Goal: Transaction & Acquisition: Book appointment/travel/reservation

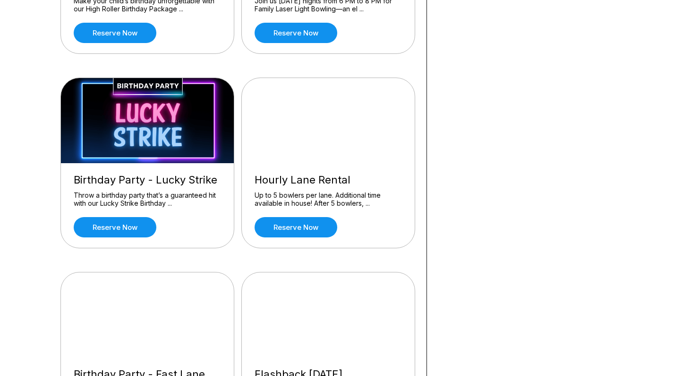
scroll to position [223, 0]
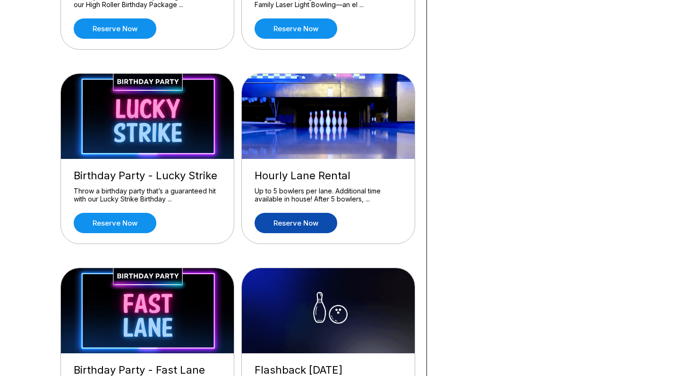
click at [304, 225] on link "Reserve now" at bounding box center [296, 223] width 83 height 20
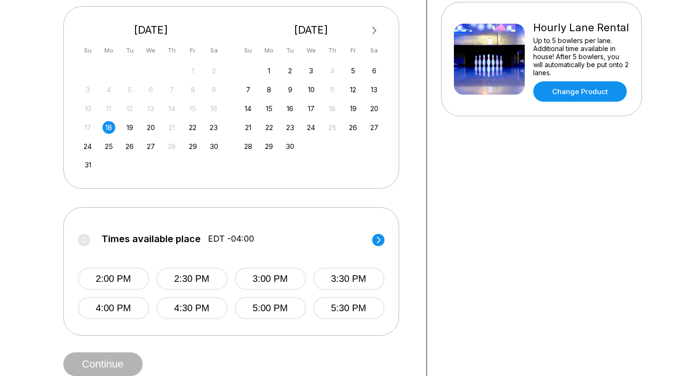
scroll to position [212, 0]
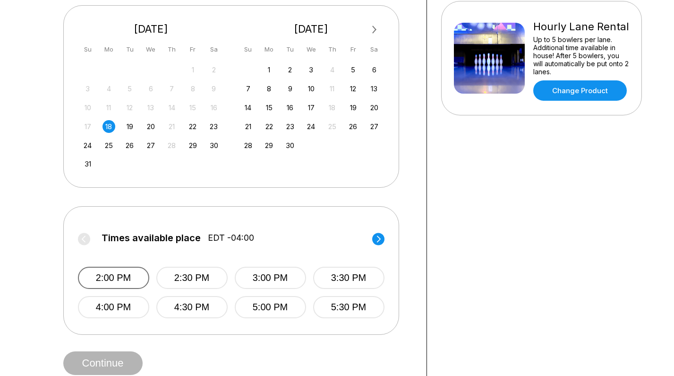
click at [108, 279] on button "2:00 PM" at bounding box center [113, 278] width 71 height 22
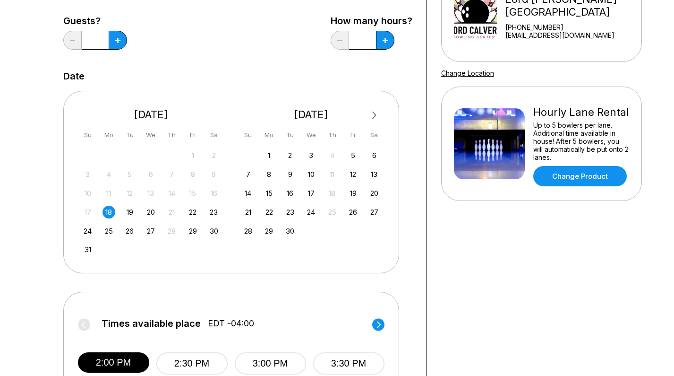
scroll to position [126, 0]
click at [127, 43] on button at bounding box center [118, 40] width 18 height 19
click at [121, 42] on icon at bounding box center [117, 40] width 5 height 5
type input "*"
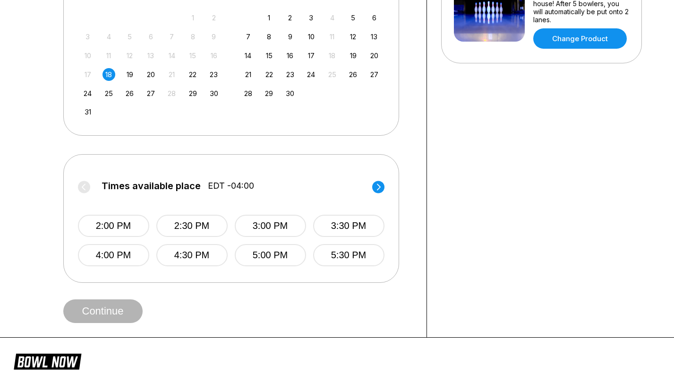
scroll to position [281, 0]
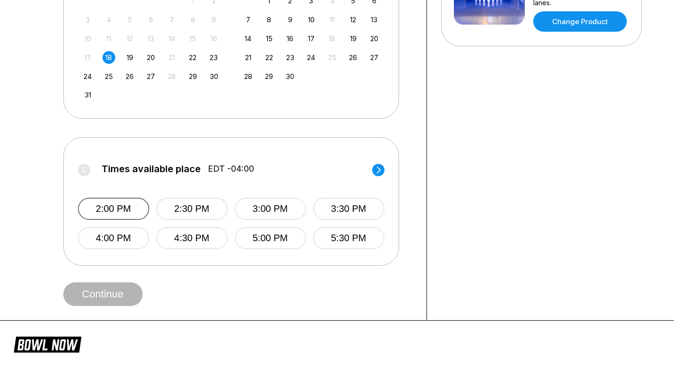
click at [118, 211] on button "2:00 PM" at bounding box center [113, 209] width 71 height 22
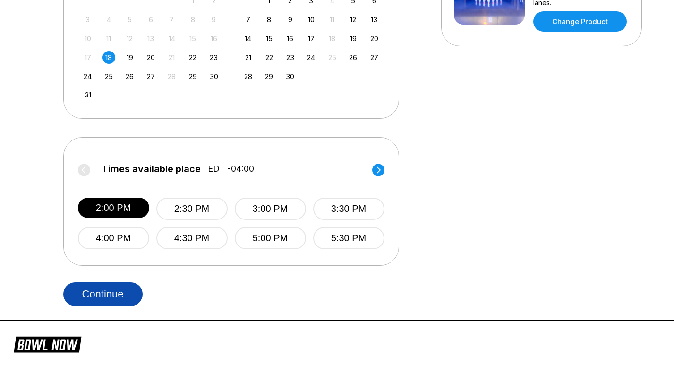
click at [112, 291] on button "Continue" at bounding box center [102, 294] width 79 height 24
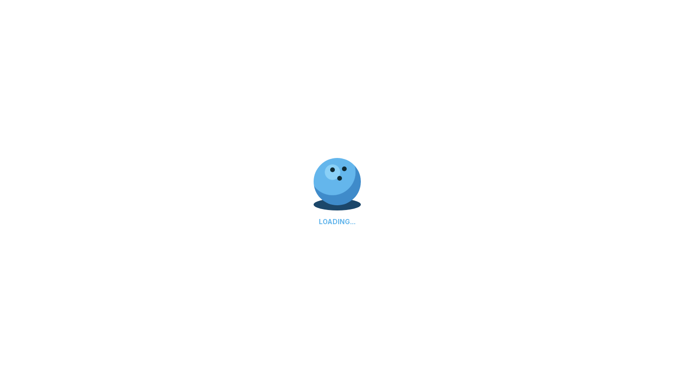
select select "**"
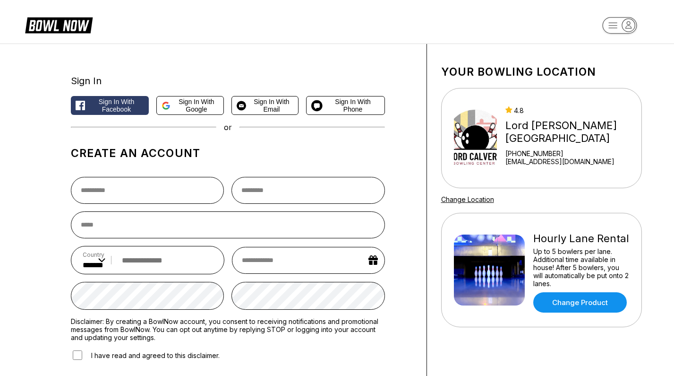
scroll to position [0, 0]
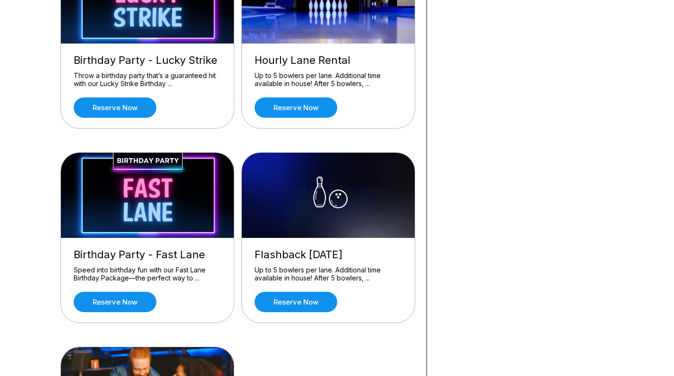
scroll to position [356, 0]
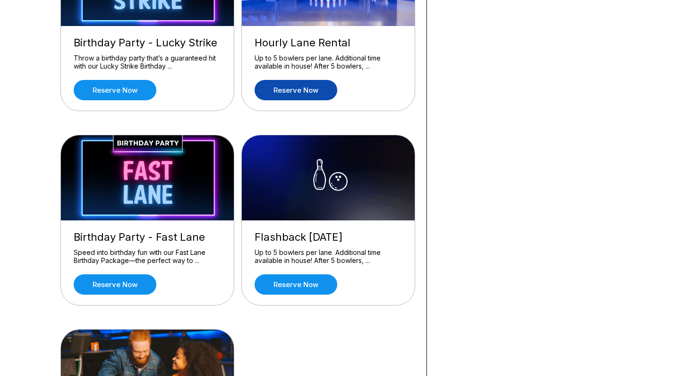
click at [315, 94] on link "Reserve now" at bounding box center [296, 90] width 83 height 20
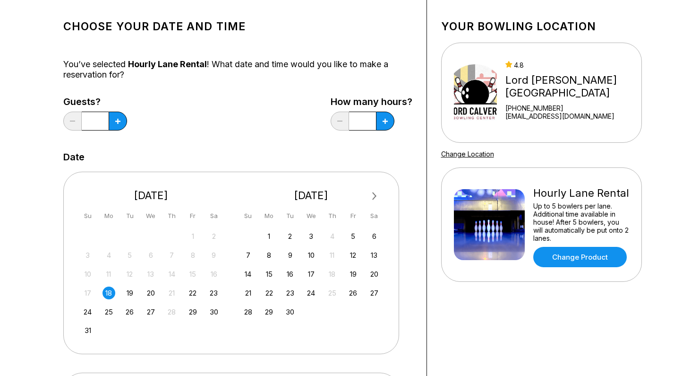
scroll to position [51, 0]
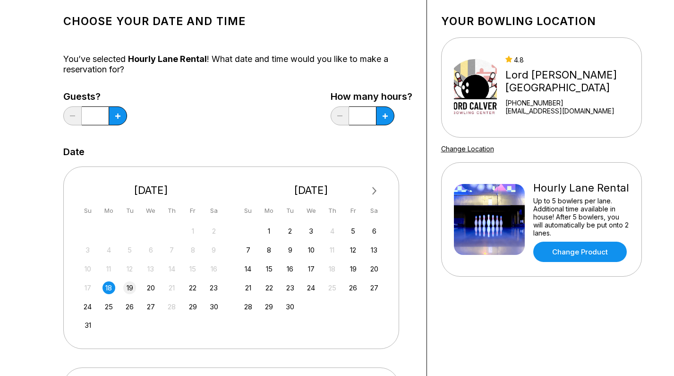
click at [130, 287] on div "19" at bounding box center [129, 287] width 13 height 13
click at [121, 117] on button at bounding box center [118, 115] width 18 height 19
type input "*"
click at [127, 120] on button at bounding box center [118, 115] width 18 height 19
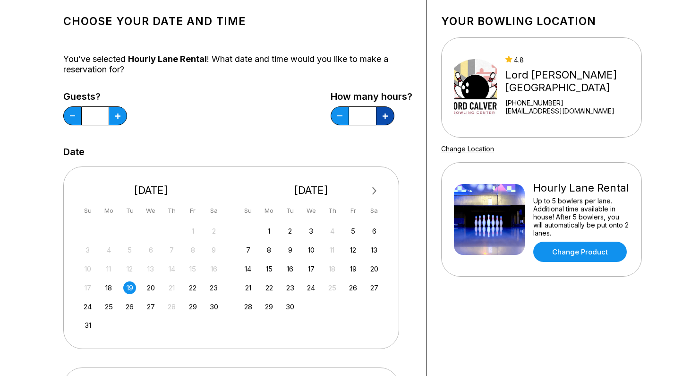
click at [121, 118] on icon at bounding box center [117, 115] width 5 height 5
type input "*"
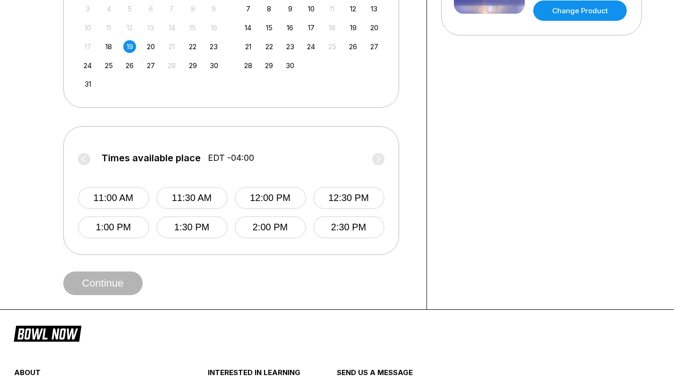
scroll to position [289, 0]
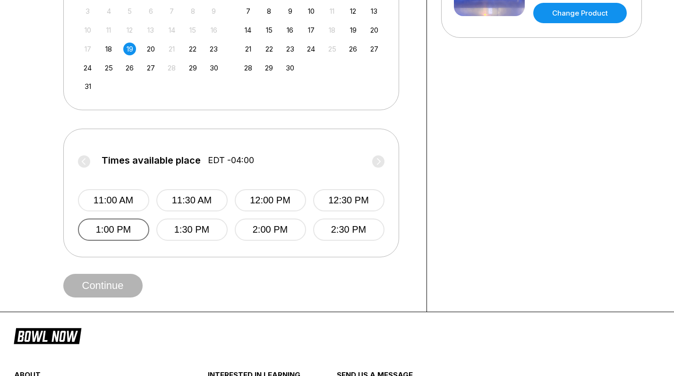
click at [137, 229] on button "1:00 PM" at bounding box center [113, 229] width 71 height 22
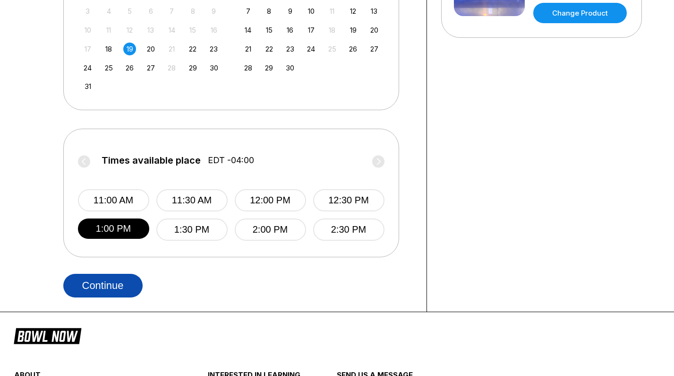
click at [112, 287] on button "Continue" at bounding box center [102, 286] width 79 height 24
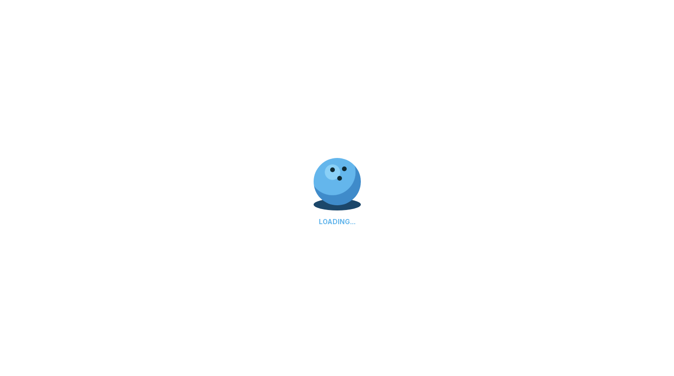
select select "**"
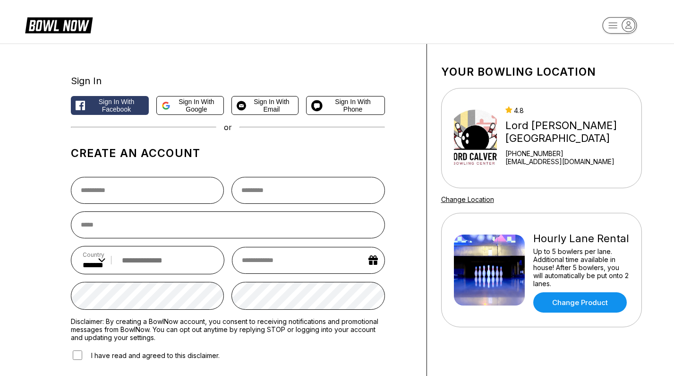
scroll to position [0, 0]
